Goal: Task Accomplishment & Management: Use online tool/utility

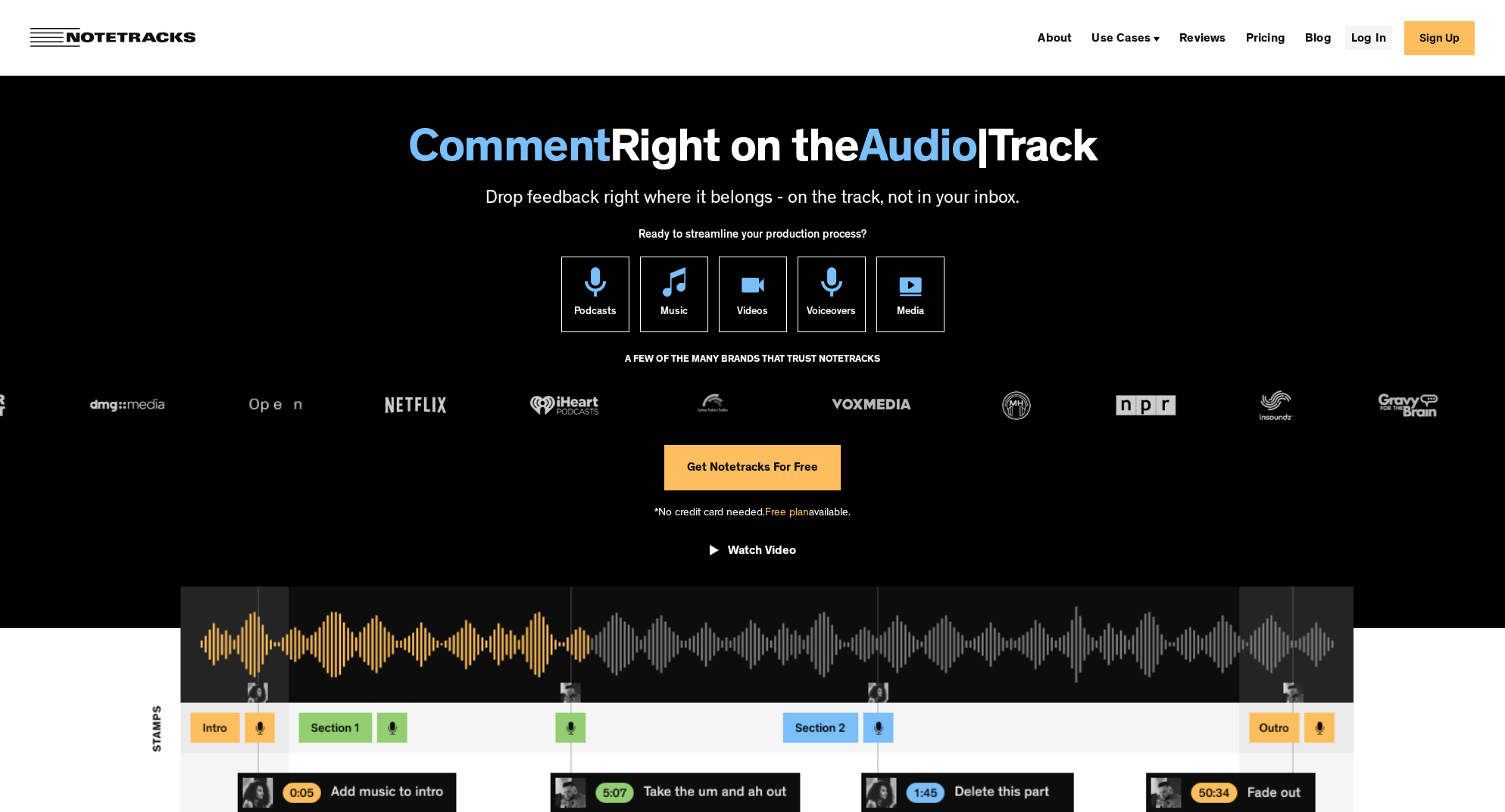
click at [1381, 37] on link "Log In" at bounding box center [1368, 38] width 47 height 24
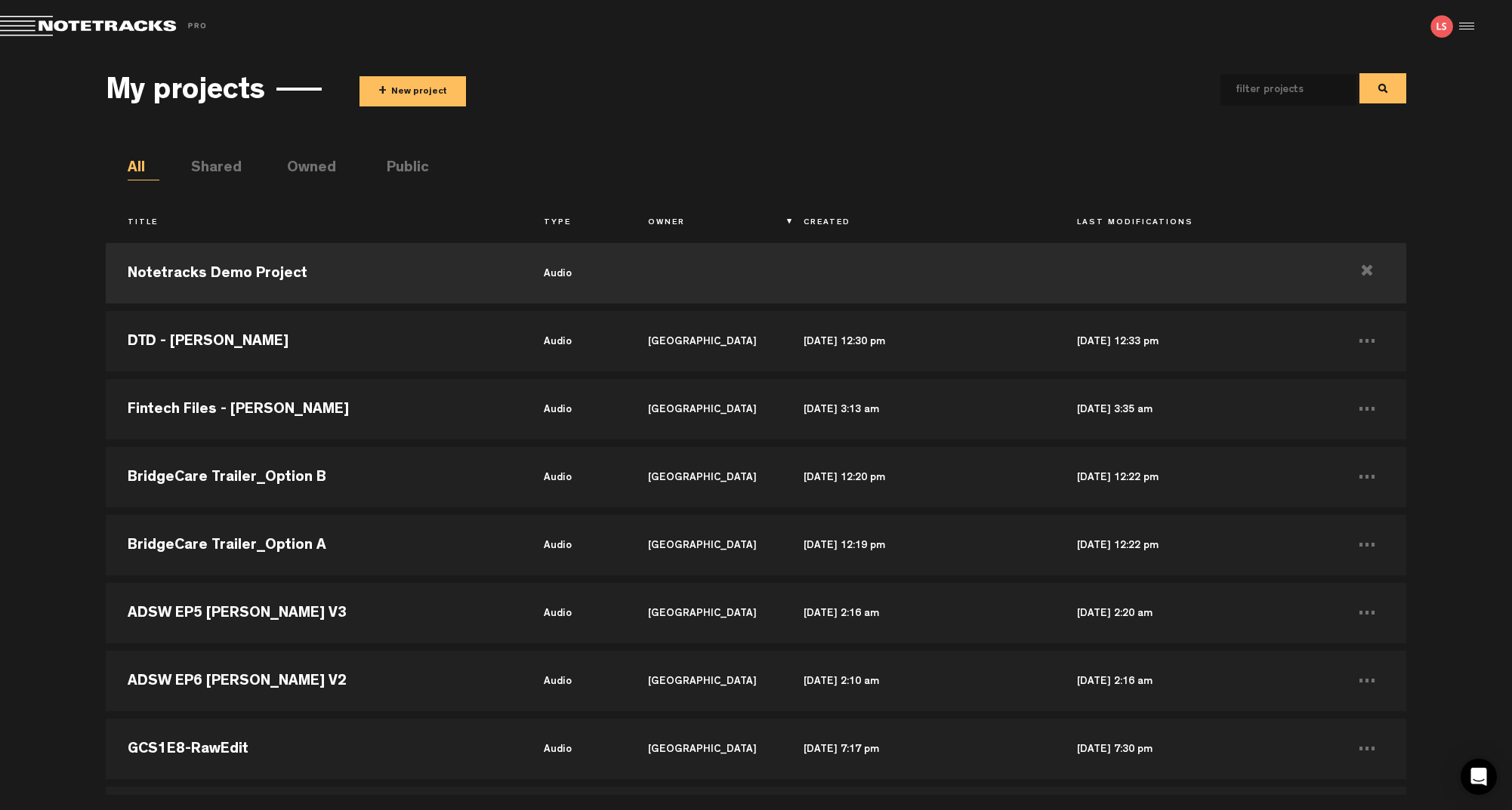
click at [438, 101] on button "+ New project" at bounding box center [413, 91] width 107 height 31
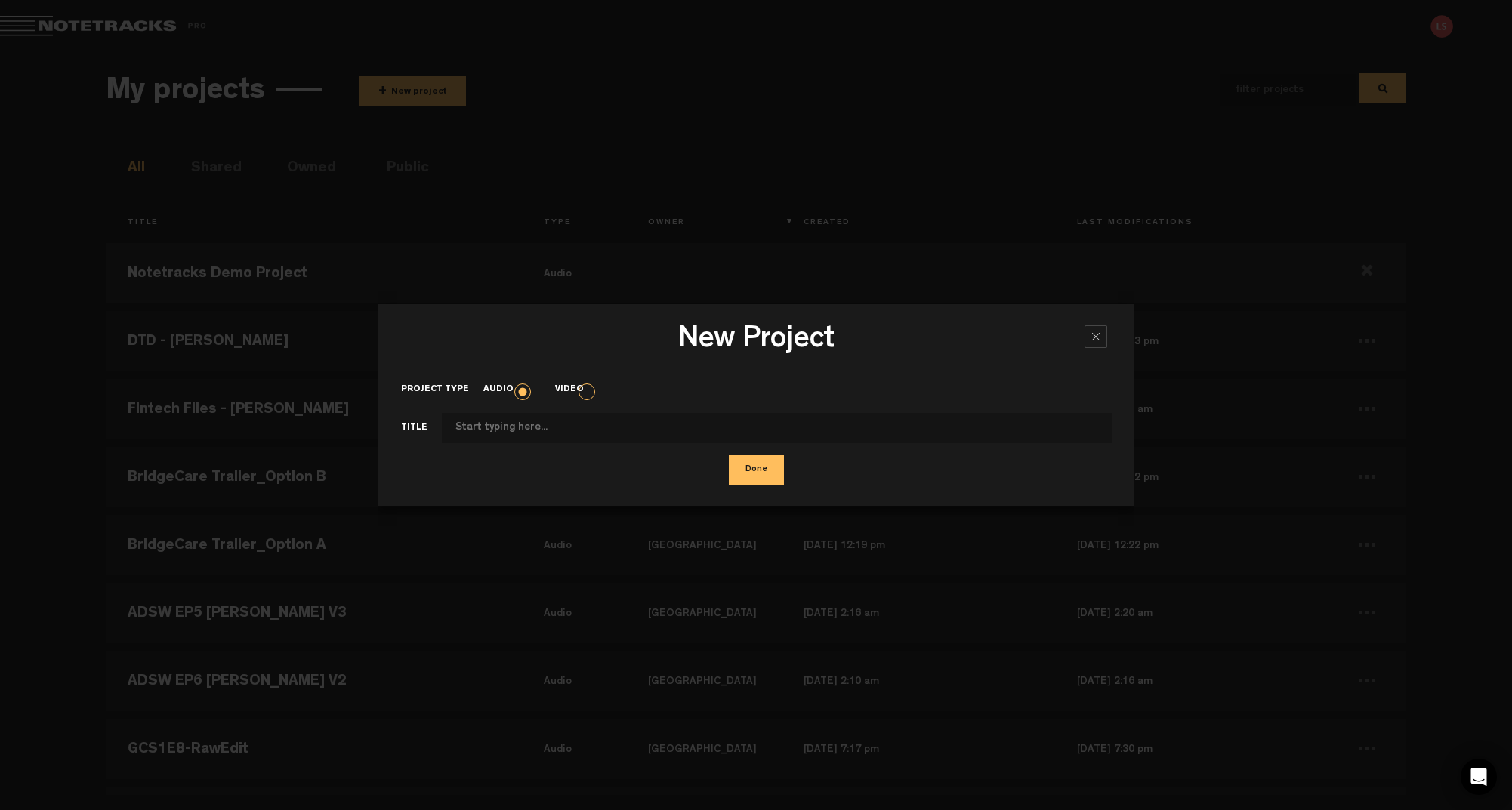
click at [474, 428] on input "Project type" at bounding box center [777, 428] width 670 height 31
type input "DTD - Eric Wood"
click at [746, 470] on button "Done" at bounding box center [757, 470] width 55 height 31
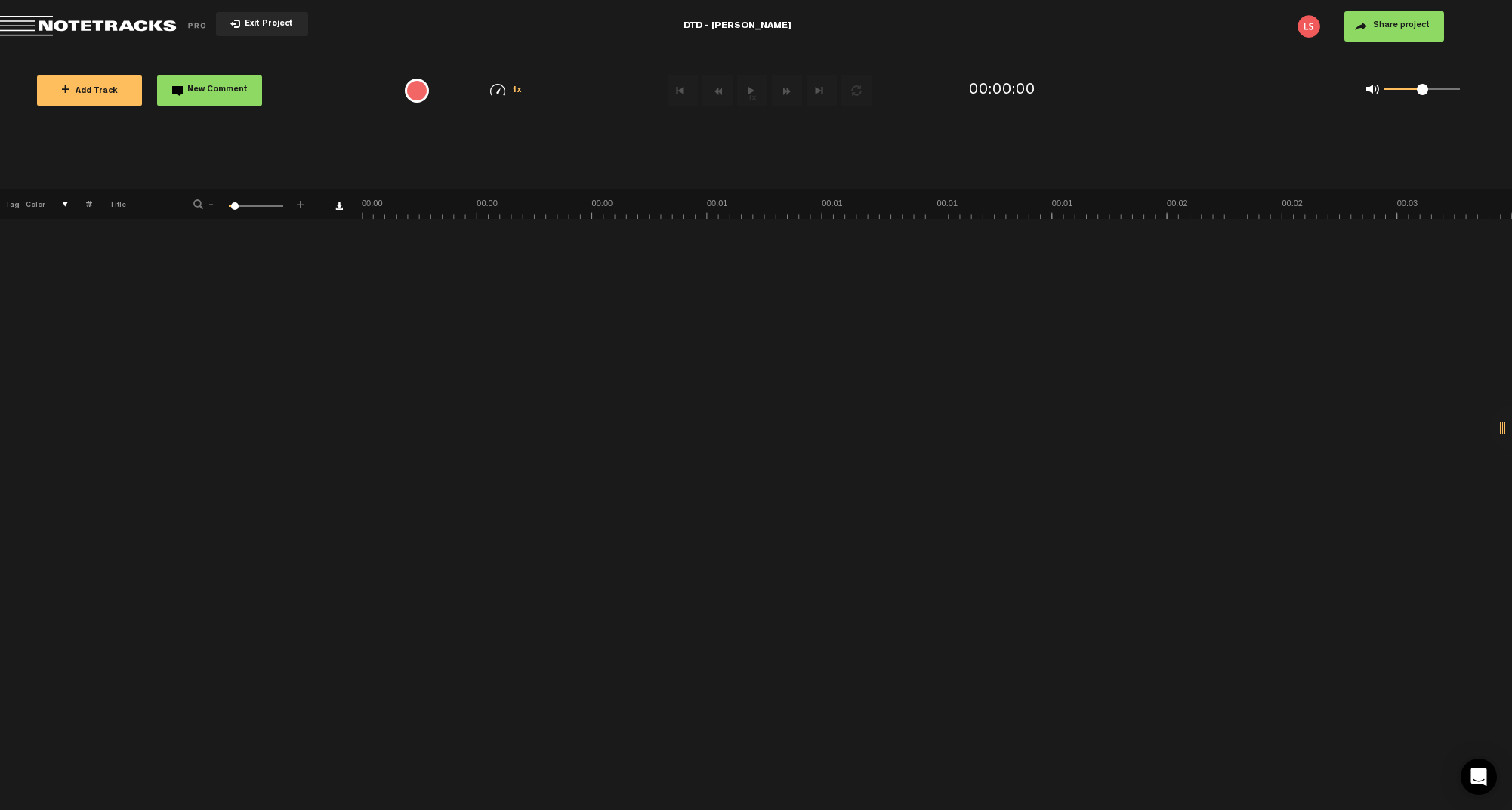
click at [85, 97] on button "+ Add Track" at bounding box center [89, 90] width 105 height 31
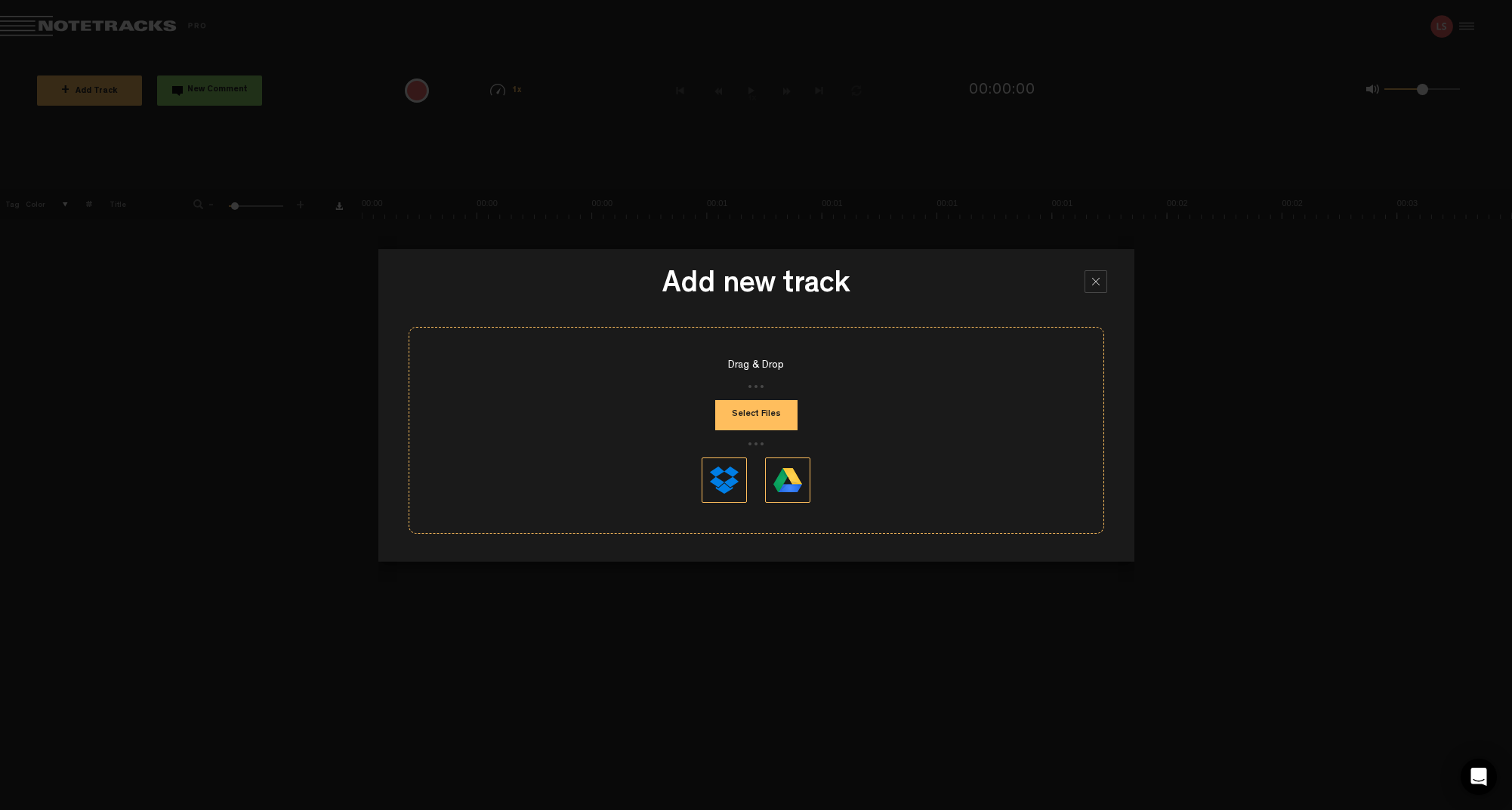
click at [819, 425] on div "Drag & Drop Select Files" at bounding box center [757, 430] width 696 height 206
click at [768, 419] on button "Select Files" at bounding box center [756, 415] width 82 height 31
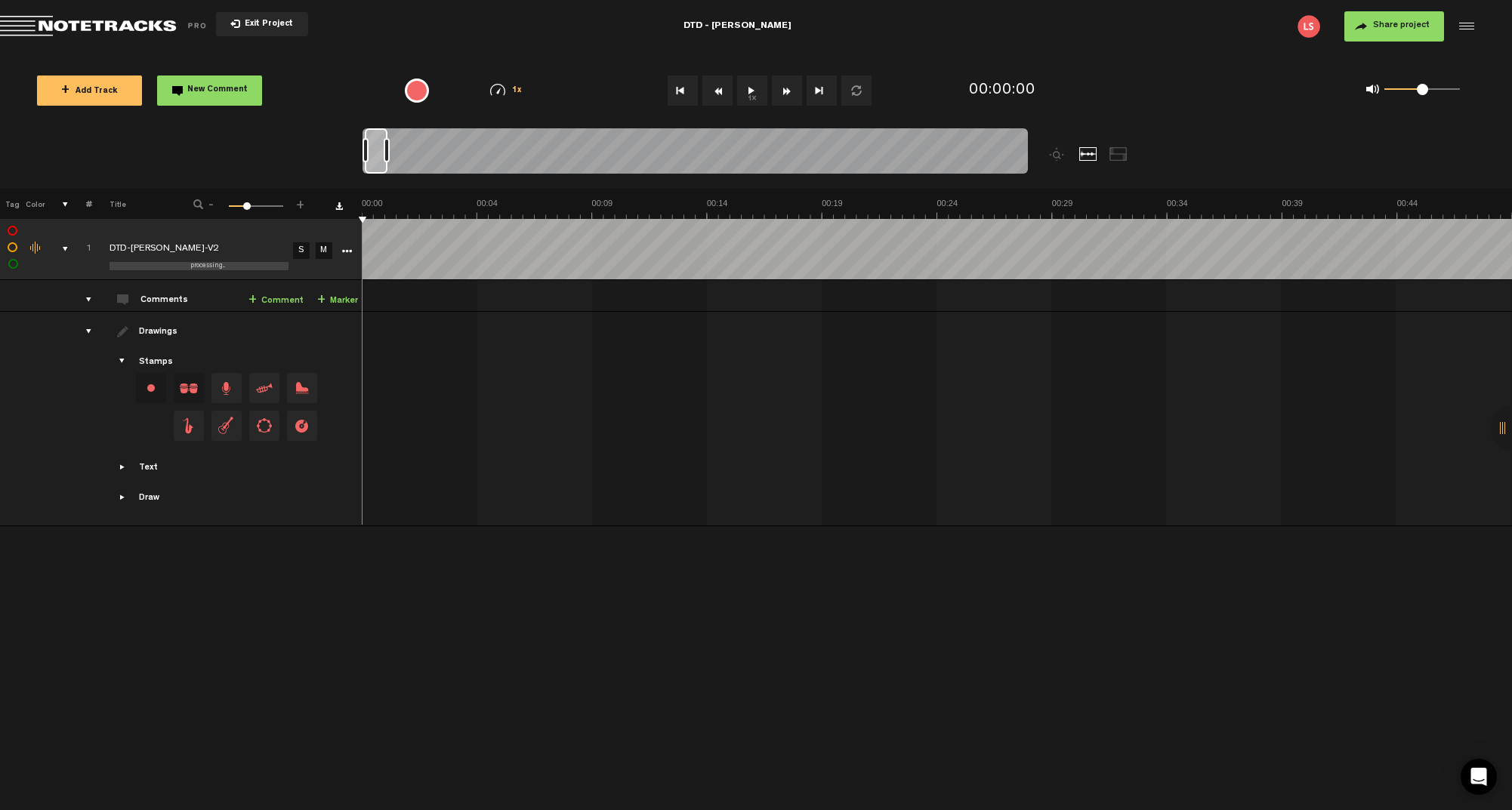
click at [188, 248] on div "Click to edit the title" at bounding box center [208, 249] width 197 height 15
click at [230, 250] on input "DTD-Eric Wood-V2" at bounding box center [199, 249] width 179 height 45
click at [387, 151] on div at bounding box center [695, 153] width 665 height 50
drag, startPoint x: 388, startPoint y: 150, endPoint x: 484, endPoint y: 156, distance: 96.2
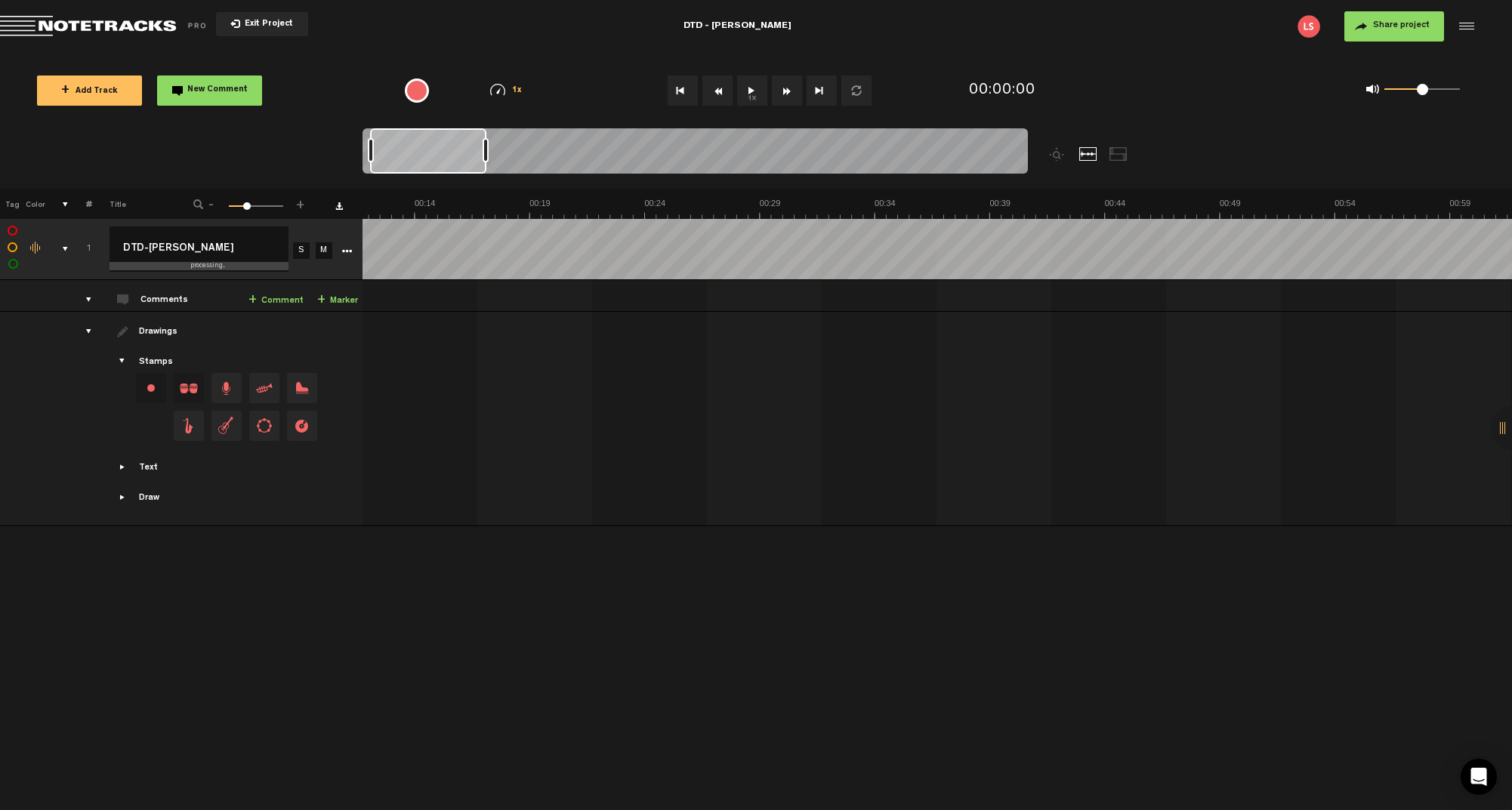
click at [484, 156] on div at bounding box center [485, 150] width 6 height 24
type input "DTD-Eric Wood"
click at [448, 317] on td at bounding box center [938, 419] width 1150 height 214
drag, startPoint x: 442, startPoint y: 162, endPoint x: 390, endPoint y: 167, distance: 52.2
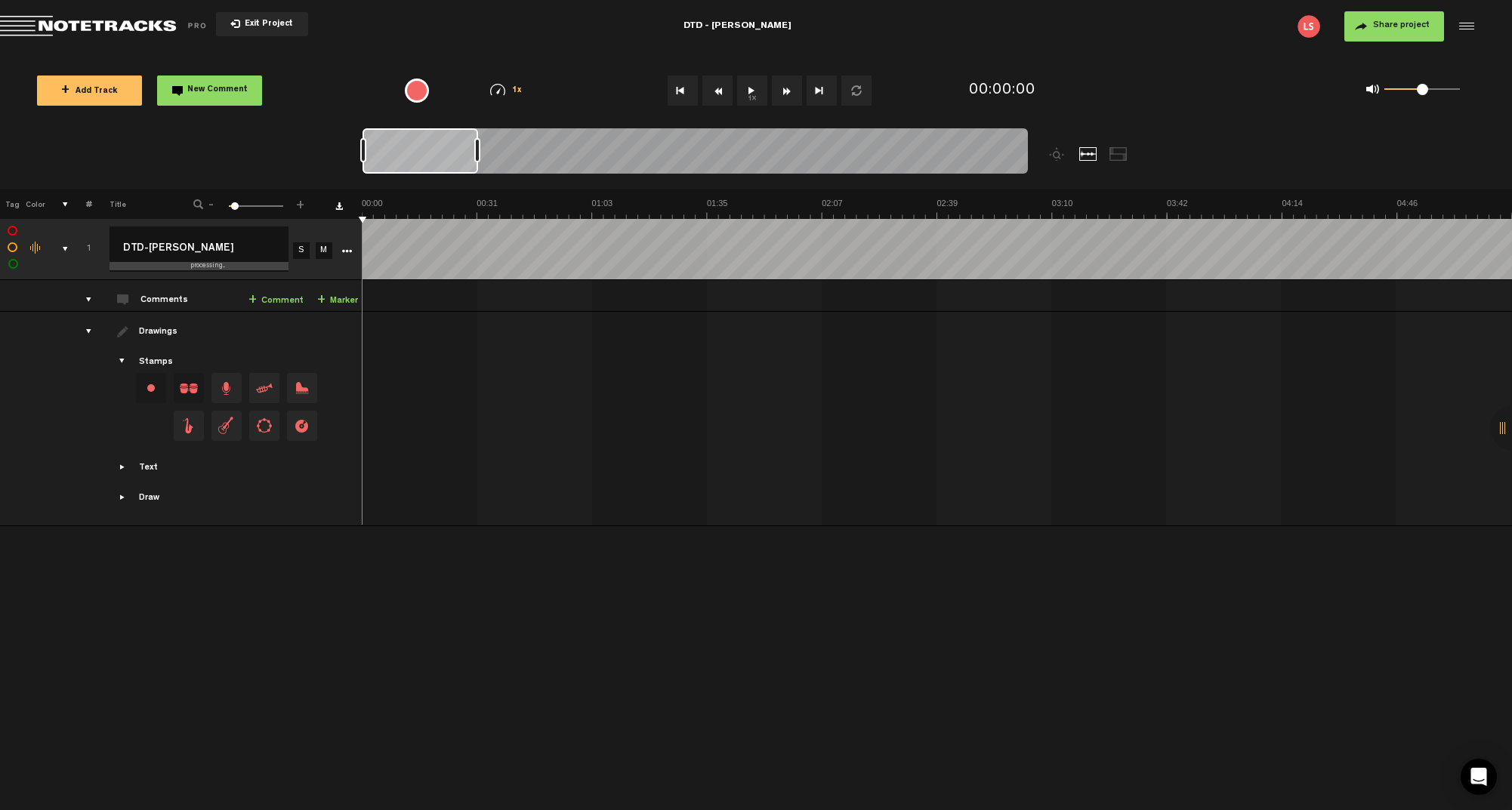
click at [390, 167] on div at bounding box center [420, 151] width 116 height 45
click at [1405, 35] on button "Share project" at bounding box center [1394, 26] width 100 height 31
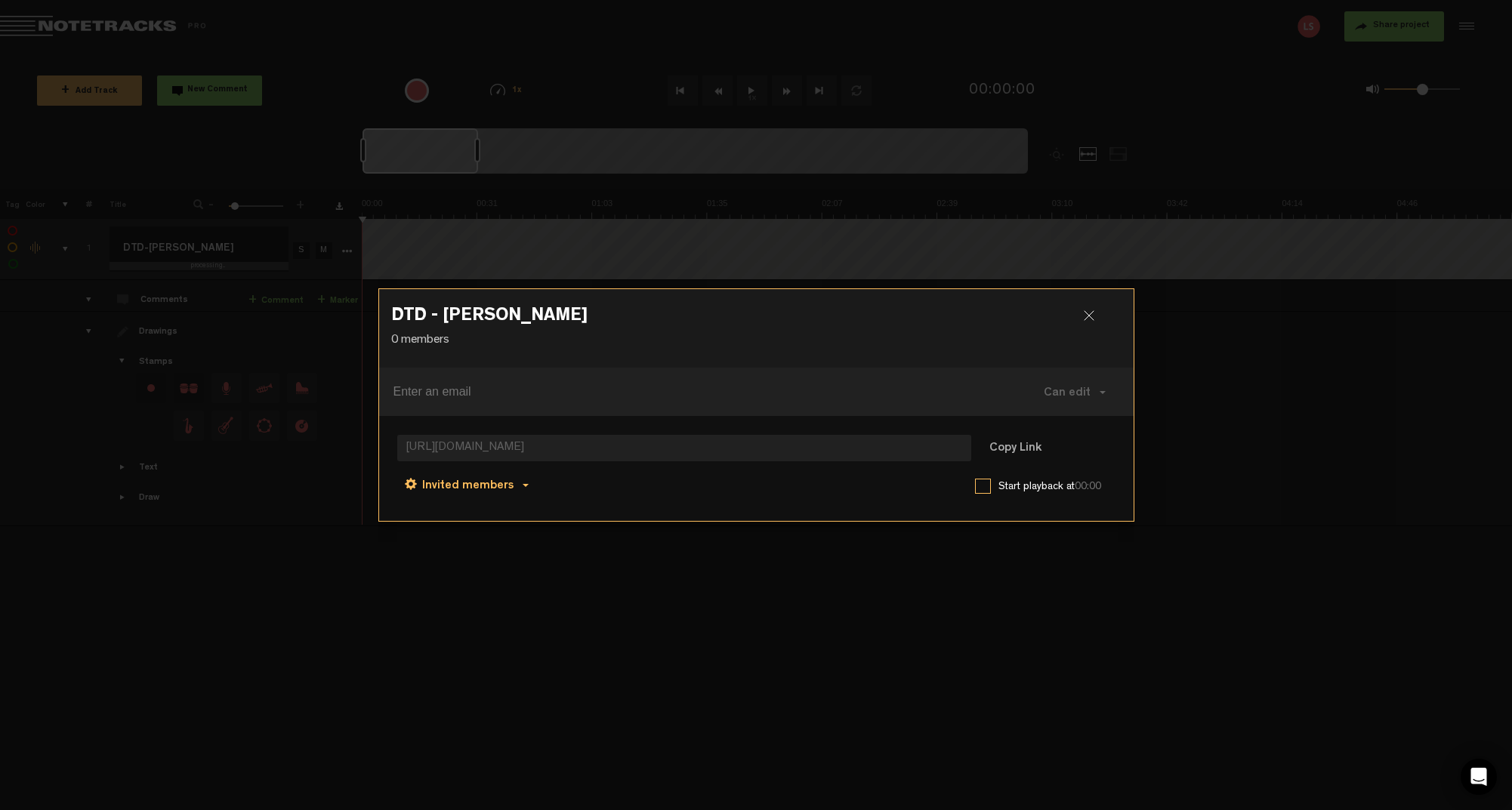
click at [521, 489] on button "Invited members" at bounding box center [466, 484] width 139 height 37
click at [477, 489] on link "Anyone" at bounding box center [469, 487] width 115 height 22
click at [1023, 450] on button "Copy Link" at bounding box center [1015, 449] width 82 height 31
click at [1090, 318] on div at bounding box center [1095, 321] width 23 height 23
